Goal: Task Accomplishment & Management: Complete application form

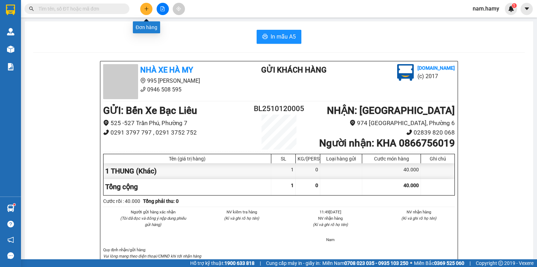
click at [143, 11] on button at bounding box center [146, 9] width 12 height 12
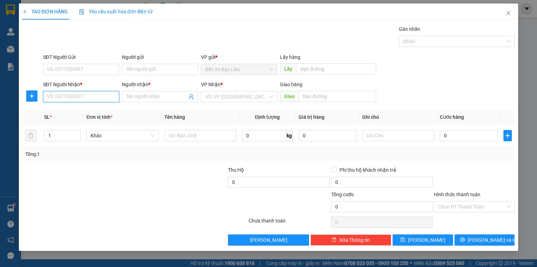
click at [67, 92] on input "SĐT Người Nhận *" at bounding box center [81, 96] width 76 height 11
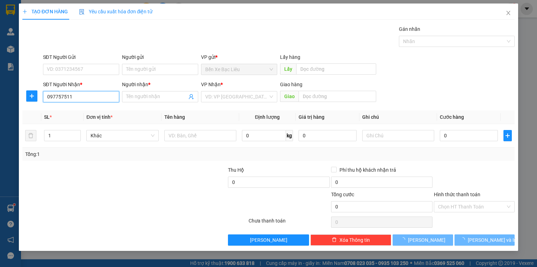
type input "0977575110"
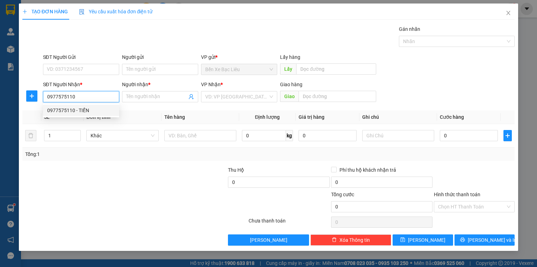
click at [97, 112] on div "0977575110 - TIẾN" at bounding box center [81, 110] width 68 height 8
type input "TIẾN"
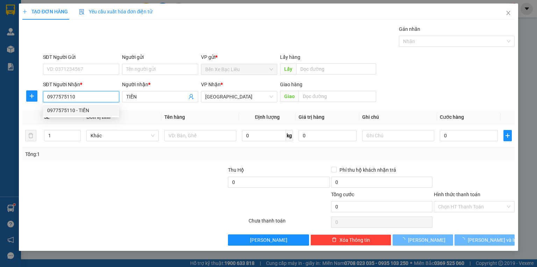
type input "90.000"
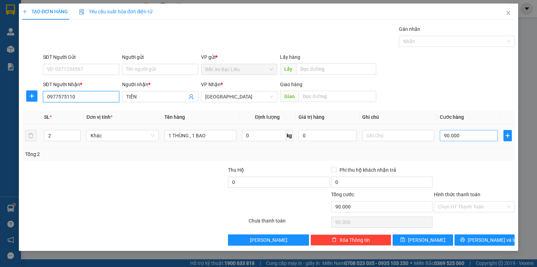
type input "0977575110"
click at [467, 134] on input "90.000" at bounding box center [469, 135] width 58 height 11
type input "0"
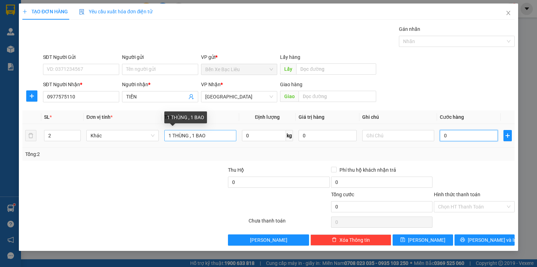
type input "0"
click at [207, 135] on input "1 THÙNG , 1 BAO" at bounding box center [200, 135] width 72 height 11
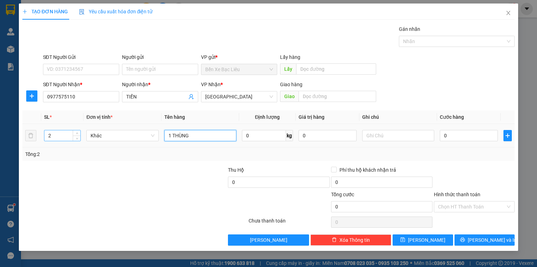
type input "1 THÙNG"
click at [54, 133] on input "2" at bounding box center [62, 135] width 36 height 10
type input "1"
click at [443, 135] on input "0" at bounding box center [469, 135] width 58 height 11
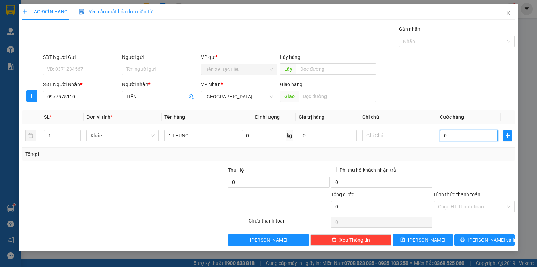
type input "5"
type input "50"
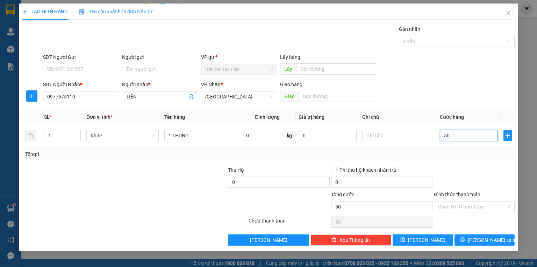
type input "50"
type input "50.000"
click at [499, 172] on div at bounding box center [474, 178] width 82 height 24
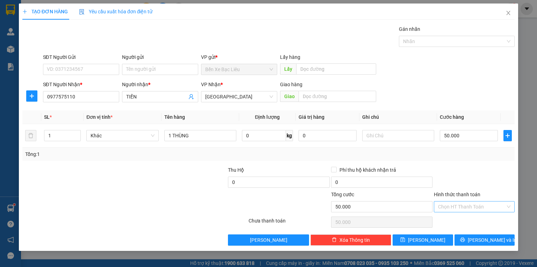
click at [494, 201] on input "Hình thức thanh toán" at bounding box center [472, 206] width 68 height 10
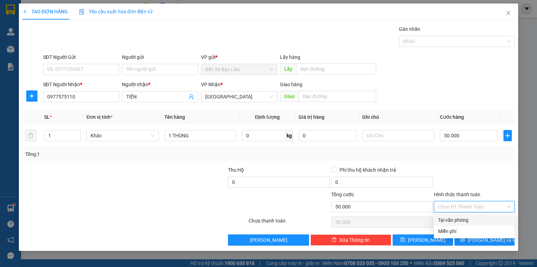
click at [498, 218] on div "Tại văn phòng" at bounding box center [474, 220] width 72 height 8
type input "0"
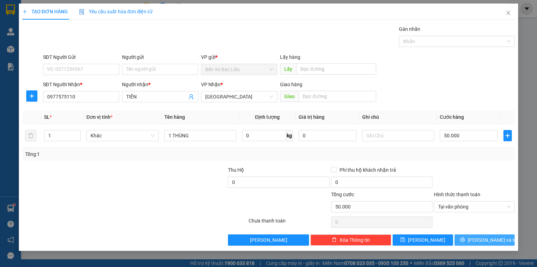
click at [471, 235] on button "[PERSON_NAME] và In" at bounding box center [485, 239] width 61 height 11
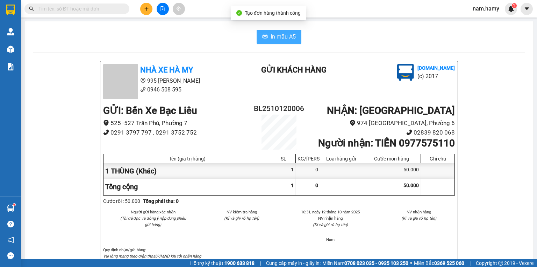
click at [285, 36] on span "In mẫu A5" at bounding box center [283, 36] width 25 height 9
